Goal: Task Accomplishment & Management: Manage account settings

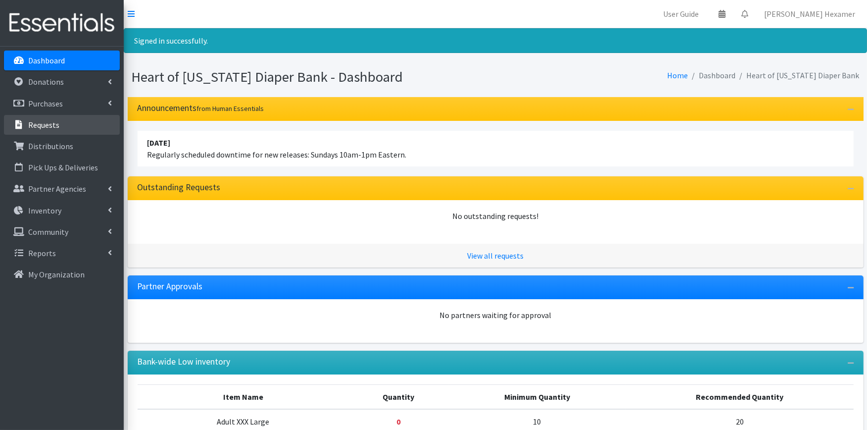
drag, startPoint x: 0, startPoint y: 0, endPoint x: 47, endPoint y: 129, distance: 137.4
click at [47, 129] on link "Requests" at bounding box center [62, 125] width 116 height 20
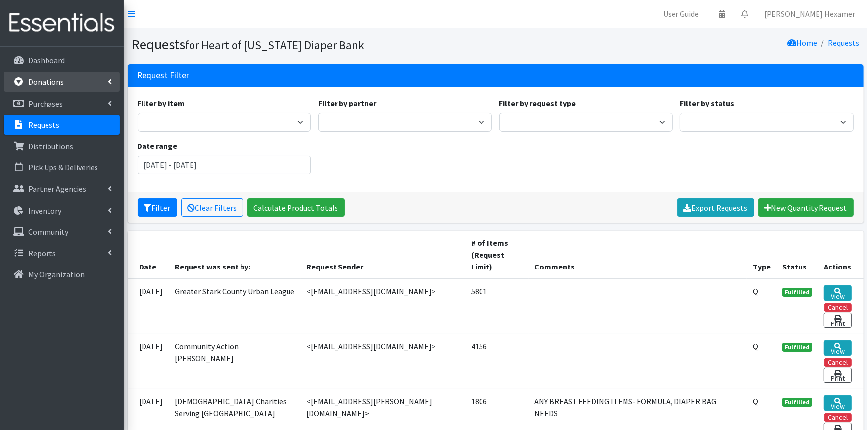
click at [58, 81] on p "Donations" at bounding box center [46, 82] width 36 height 10
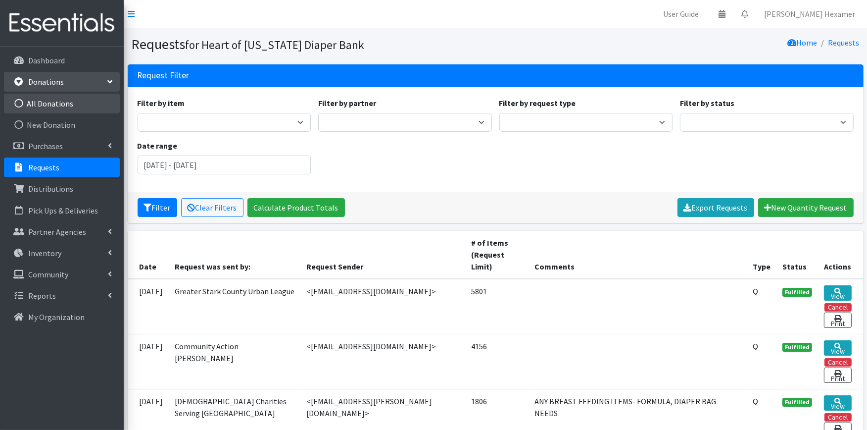
click at [58, 106] on link "All Donations" at bounding box center [62, 104] width 116 height 20
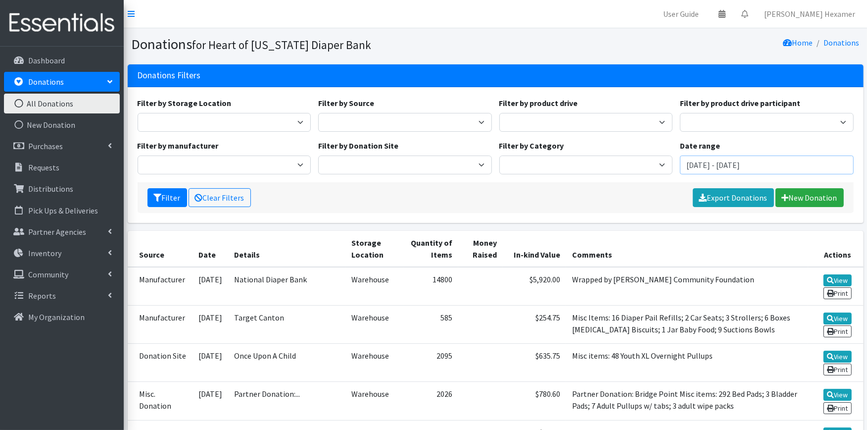
click at [741, 167] on input "[DATE] - [DATE]" at bounding box center [767, 164] width 174 height 19
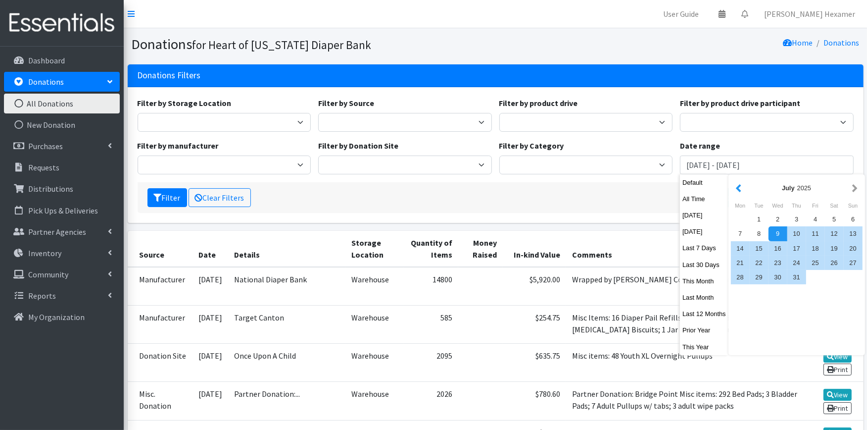
click at [735, 190] on button "button" at bounding box center [739, 188] width 10 height 12
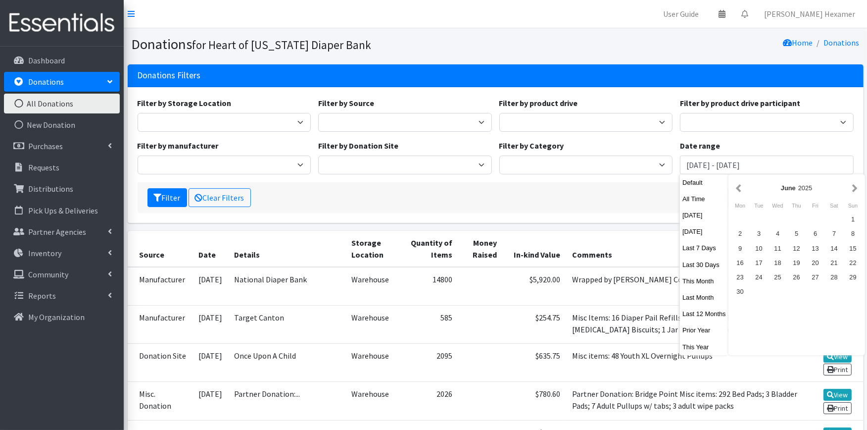
click at [735, 190] on button "button" at bounding box center [739, 188] width 10 height 12
click at [791, 216] on div "1" at bounding box center [797, 219] width 19 height 14
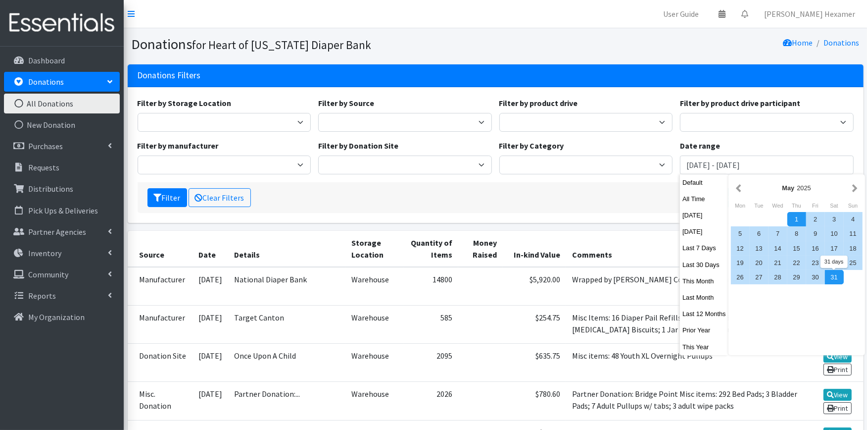
click at [830, 272] on div "31" at bounding box center [834, 277] width 19 height 14
type input "May 1, 2025 - May 31, 2025"
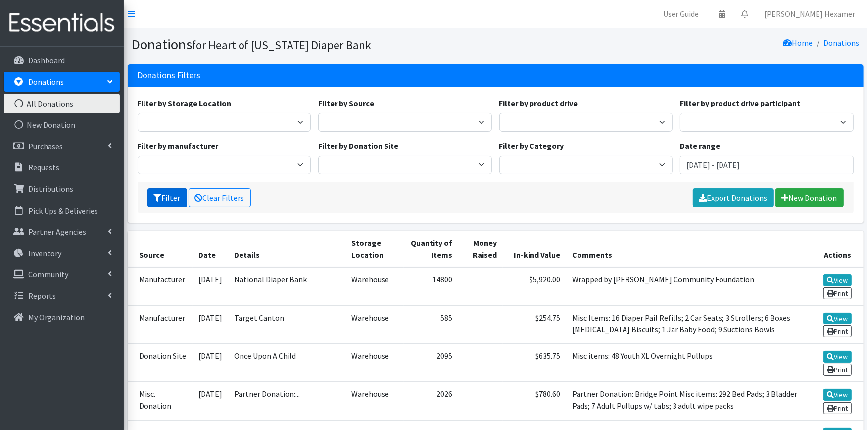
click at [162, 198] on button "Filter" at bounding box center [168, 197] width 40 height 19
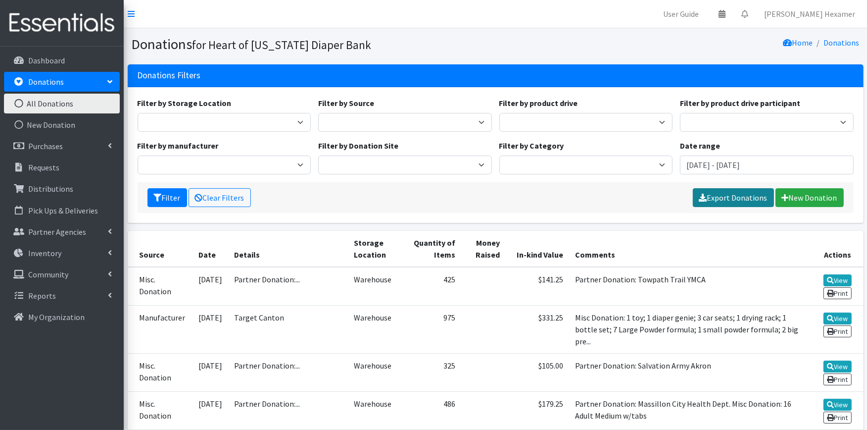
click at [743, 194] on link "Export Donations" at bounding box center [733, 197] width 81 height 19
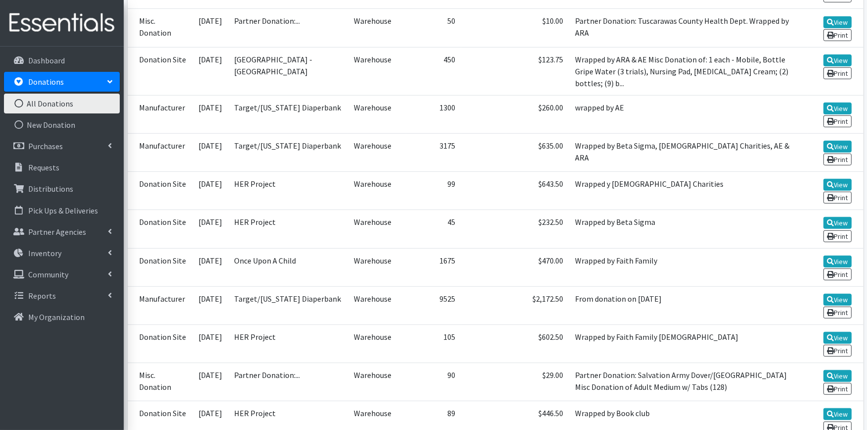
scroll to position [715, 0]
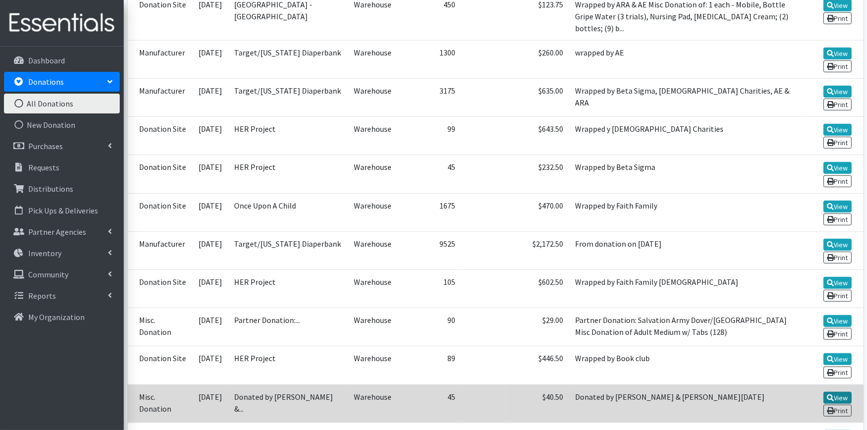
click at [828, 394] on icon at bounding box center [830, 397] width 7 height 7
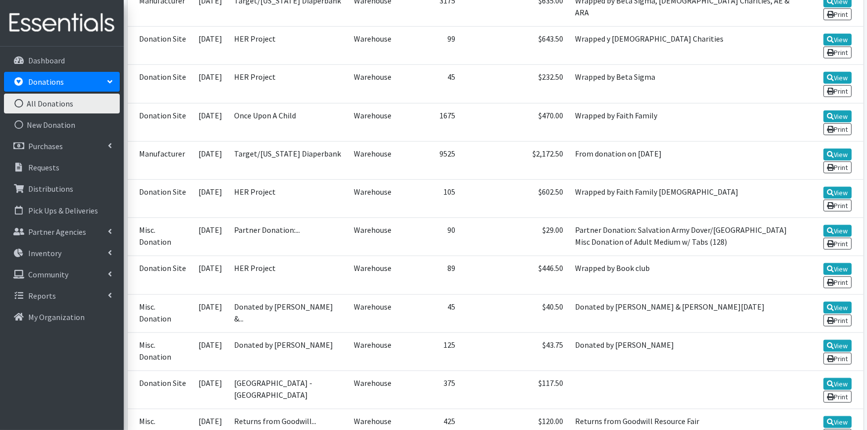
scroll to position [825, 0]
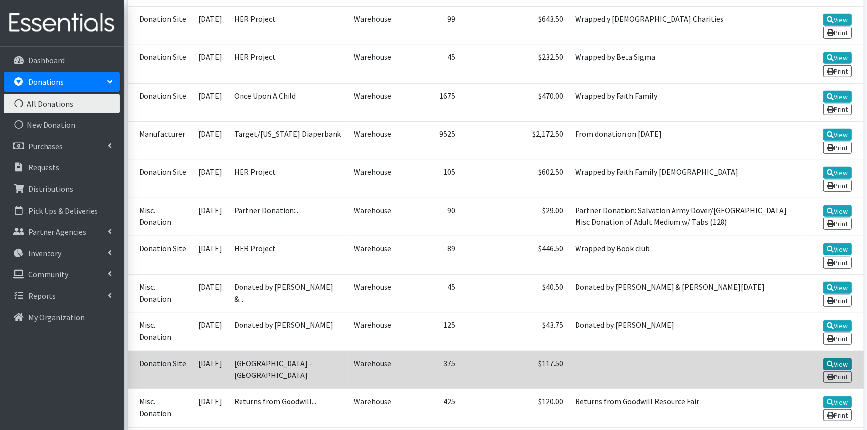
click at [827, 360] on icon at bounding box center [830, 363] width 7 height 7
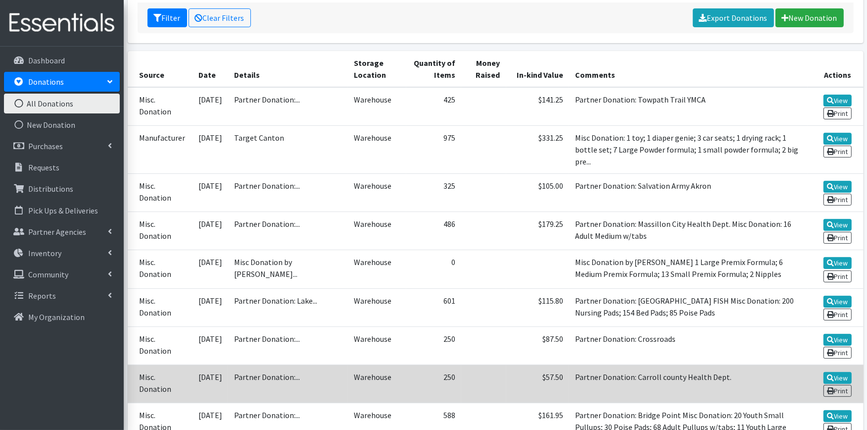
scroll to position [0, 0]
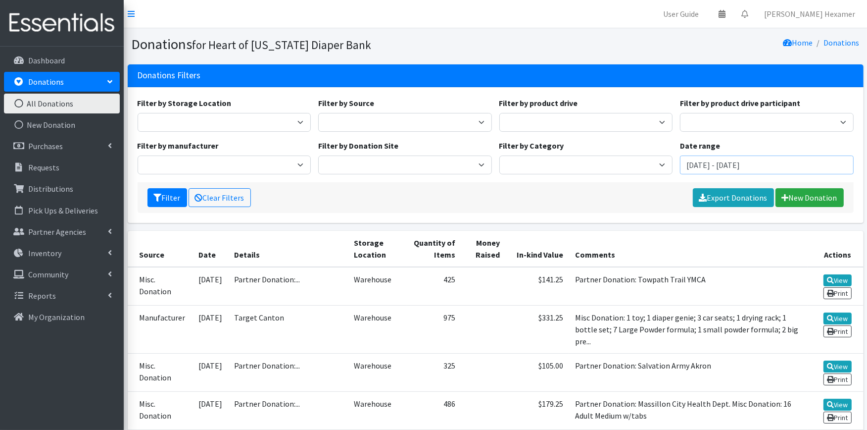
click at [696, 168] on input "May 1, 2025 - May 31, 2025" at bounding box center [767, 164] width 174 height 19
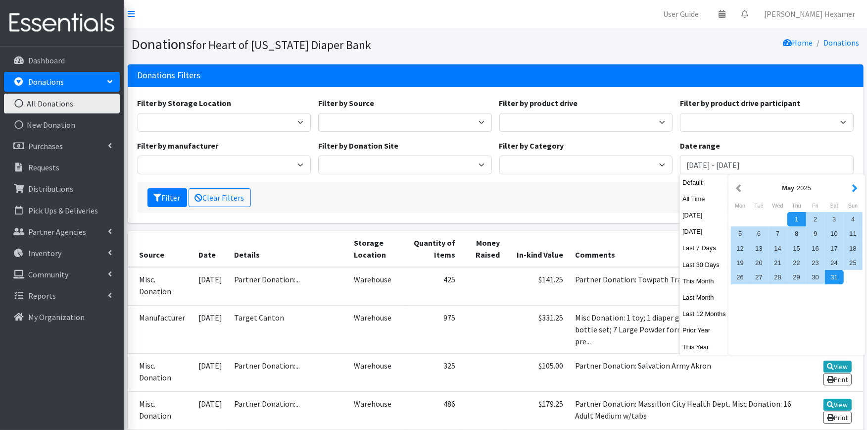
click at [852, 187] on button "button" at bounding box center [855, 188] width 10 height 12
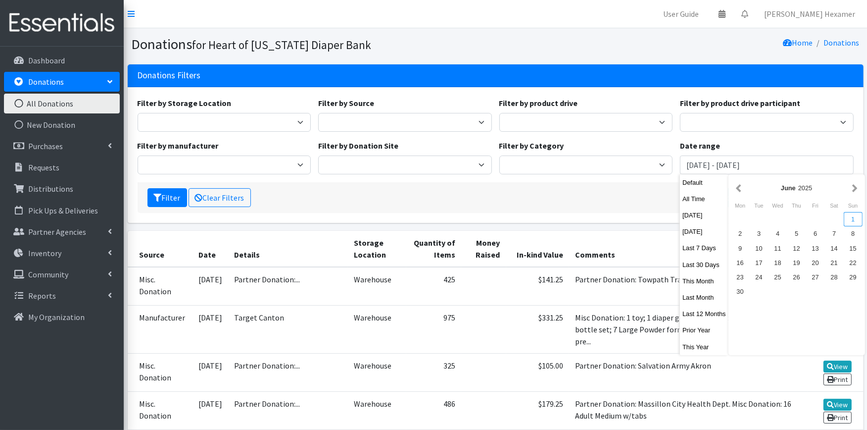
click at [856, 218] on div "1" at bounding box center [853, 219] width 19 height 14
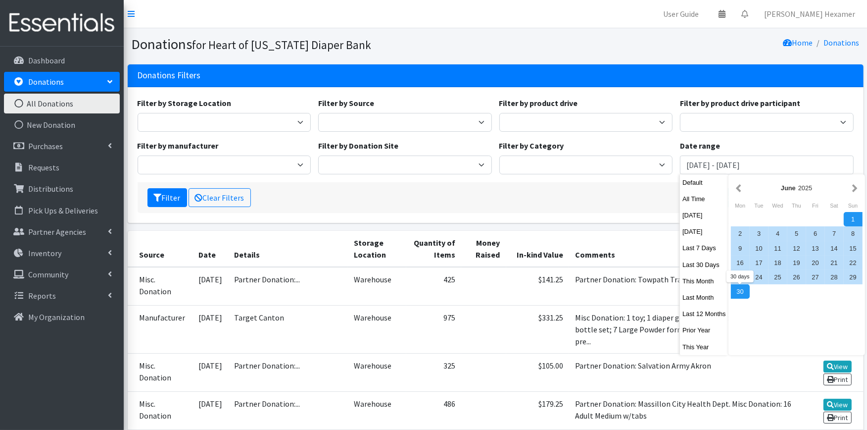
click at [742, 288] on div "30" at bounding box center [740, 291] width 19 height 14
type input "June 1, 2025 - June 30, 2025"
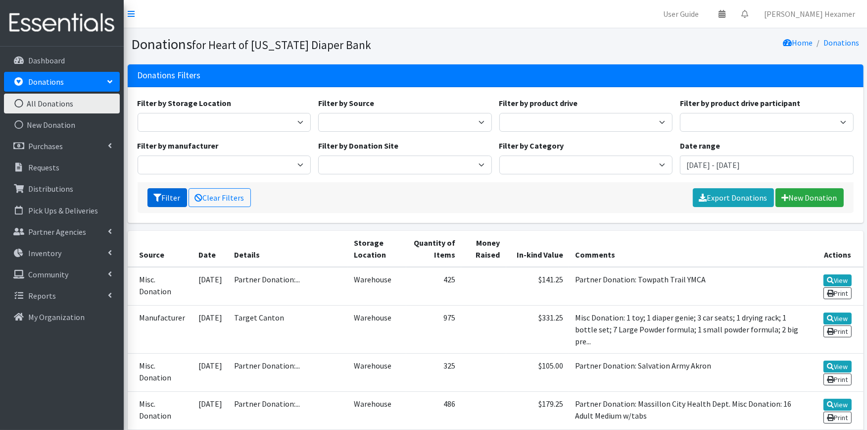
click at [167, 196] on button "Filter" at bounding box center [168, 197] width 40 height 19
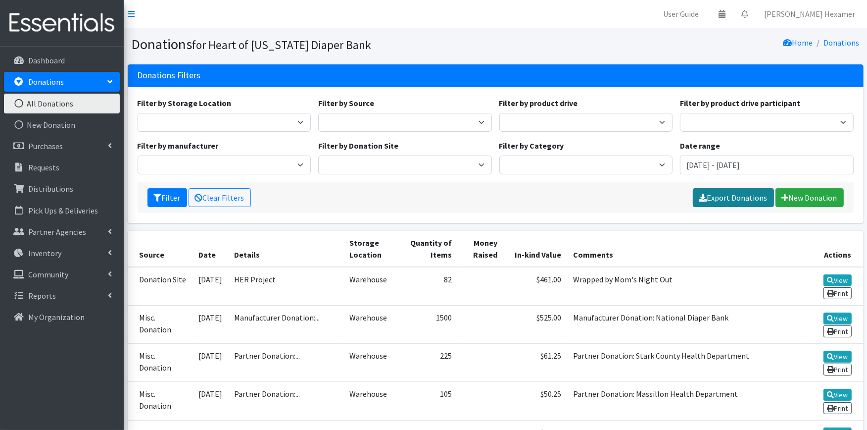
click at [750, 190] on link "Export Donations" at bounding box center [733, 197] width 81 height 19
